Goal: Information Seeking & Learning: Check status

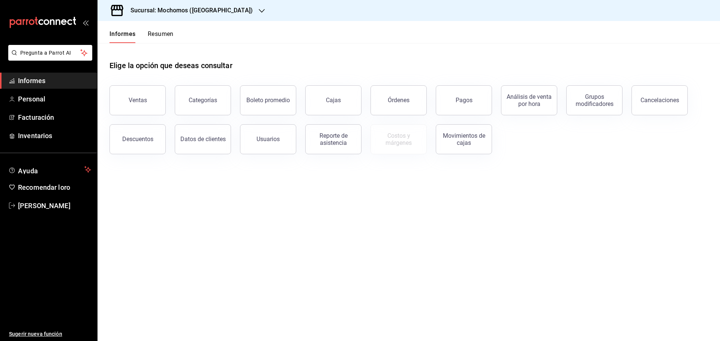
click at [154, 153] on div "Descuentos" at bounding box center [132, 134] width 65 height 39
click at [159, 36] on font "Resumen" at bounding box center [161, 33] width 26 height 7
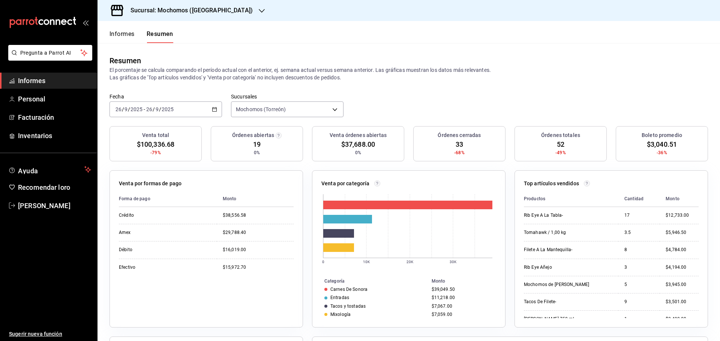
click at [120, 42] on button "Informes" at bounding box center [121, 36] width 25 height 13
